Goal: Information Seeking & Learning: Learn about a topic

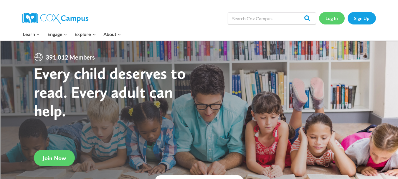
drag, startPoint x: 0, startPoint y: 0, endPoint x: 329, endPoint y: 20, distance: 329.5
click at [329, 20] on link "Log In" at bounding box center [332, 18] width 26 height 12
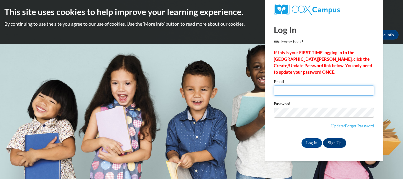
click at [313, 93] on input "Email" at bounding box center [324, 91] width 100 height 10
type input "tmaas@wwusd.org"
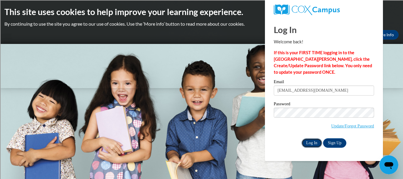
click at [312, 140] on input "Log In" at bounding box center [311, 142] width 21 height 9
click at [311, 144] on input "Log In" at bounding box center [311, 142] width 21 height 9
click at [309, 141] on input "Log In" at bounding box center [311, 142] width 21 height 9
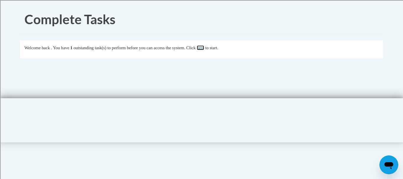
click at [204, 49] on link "here" at bounding box center [200, 47] width 7 height 5
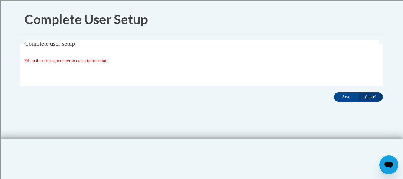
click at [95, 64] on fieldset "Complete user setup Fill in the missing required account information User Profi…" at bounding box center [201, 62] width 363 height 45
click at [343, 96] on input "Save" at bounding box center [346, 96] width 25 height 9
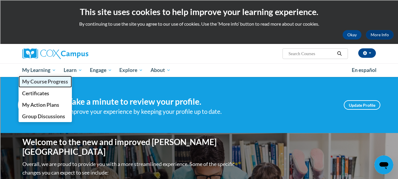
click at [59, 83] on span "My Course Progress" at bounding box center [45, 81] width 46 height 6
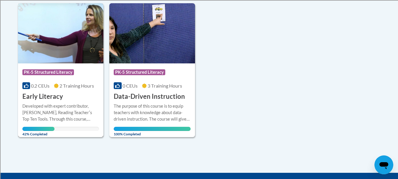
click at [71, 100] on div "Course Category: PK-5 Structured Literacy 0.2 CEUs 2 Training Hours COURSE Earl…" at bounding box center [61, 82] width 86 height 38
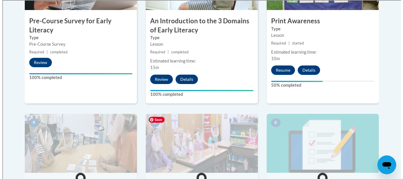
scroll to position [236, 0]
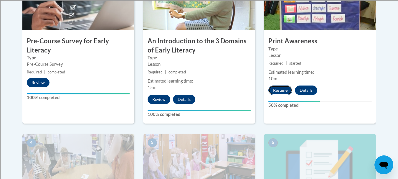
click at [275, 93] on button "Resume" at bounding box center [281, 90] width 24 height 9
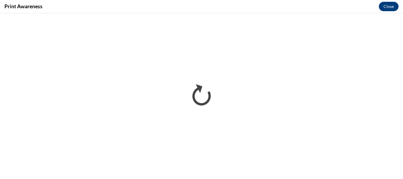
scroll to position [0, 0]
